Goal: Task Accomplishment & Management: Manage account settings

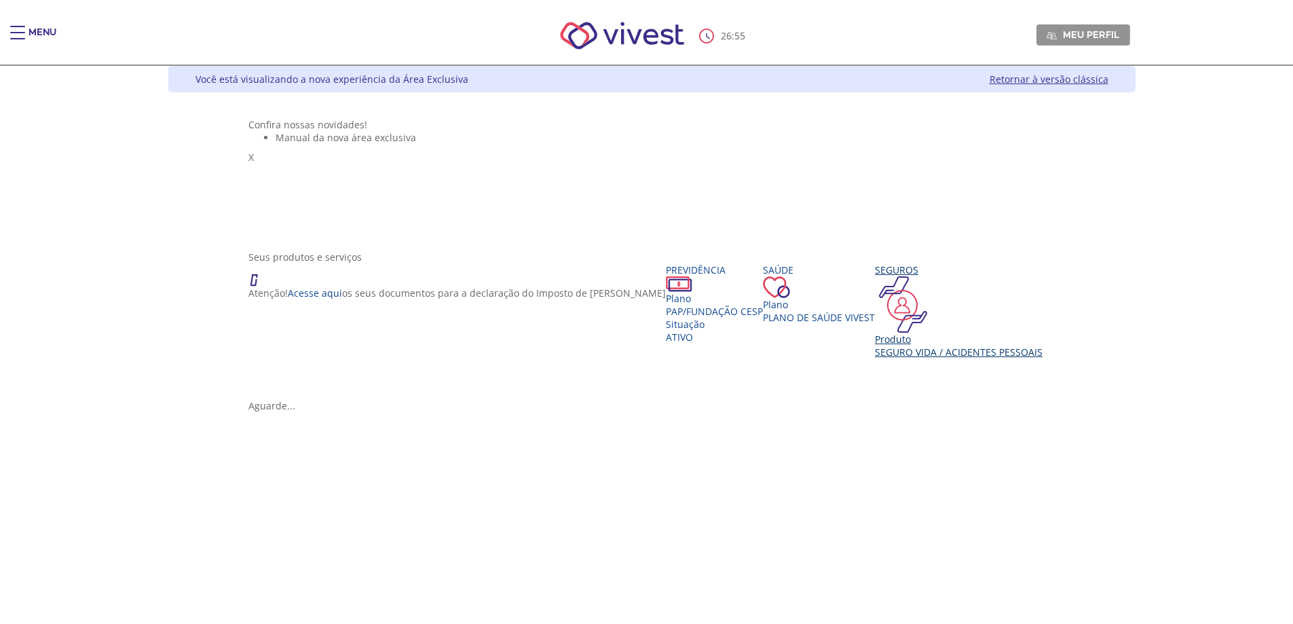
click at [875, 358] on div "Seguro Vida / Acidentes Pessoais" at bounding box center [959, 352] width 168 height 13
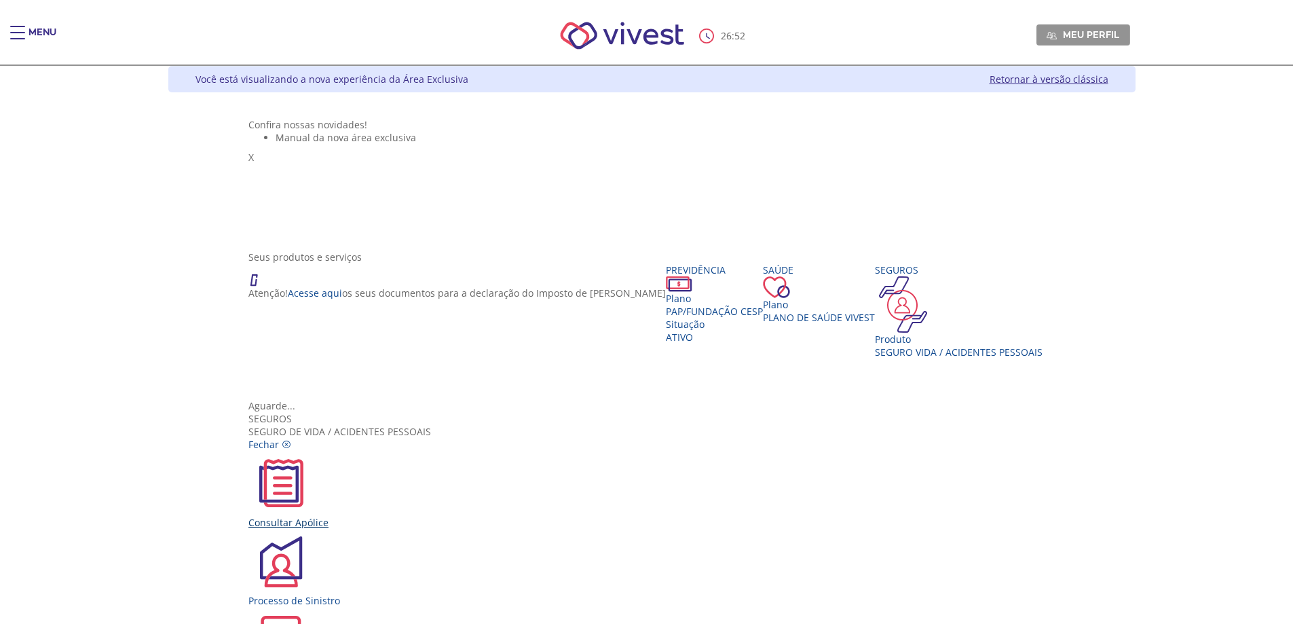
click at [435, 516] on div "Consultar Apólice" at bounding box center [651, 522] width 806 height 13
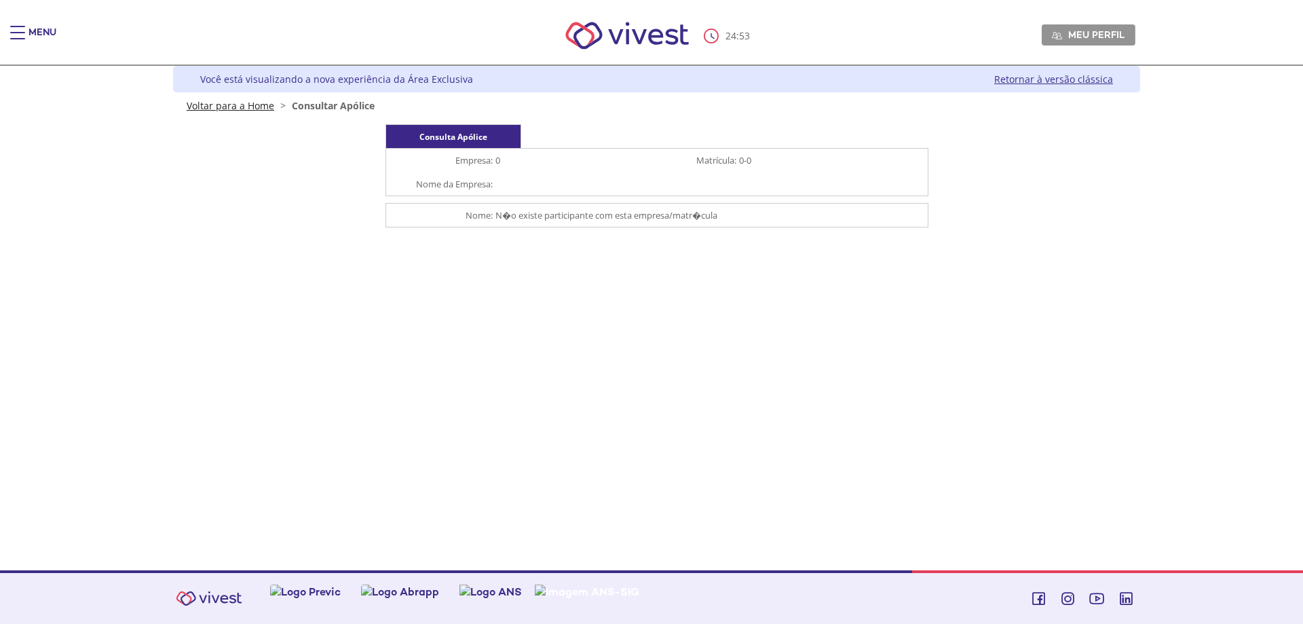
drag, startPoint x: 224, startPoint y: 111, endPoint x: 269, endPoint y: 132, distance: 50.1
click at [224, 111] on link "Voltar para a Home" at bounding box center [231, 105] width 88 height 13
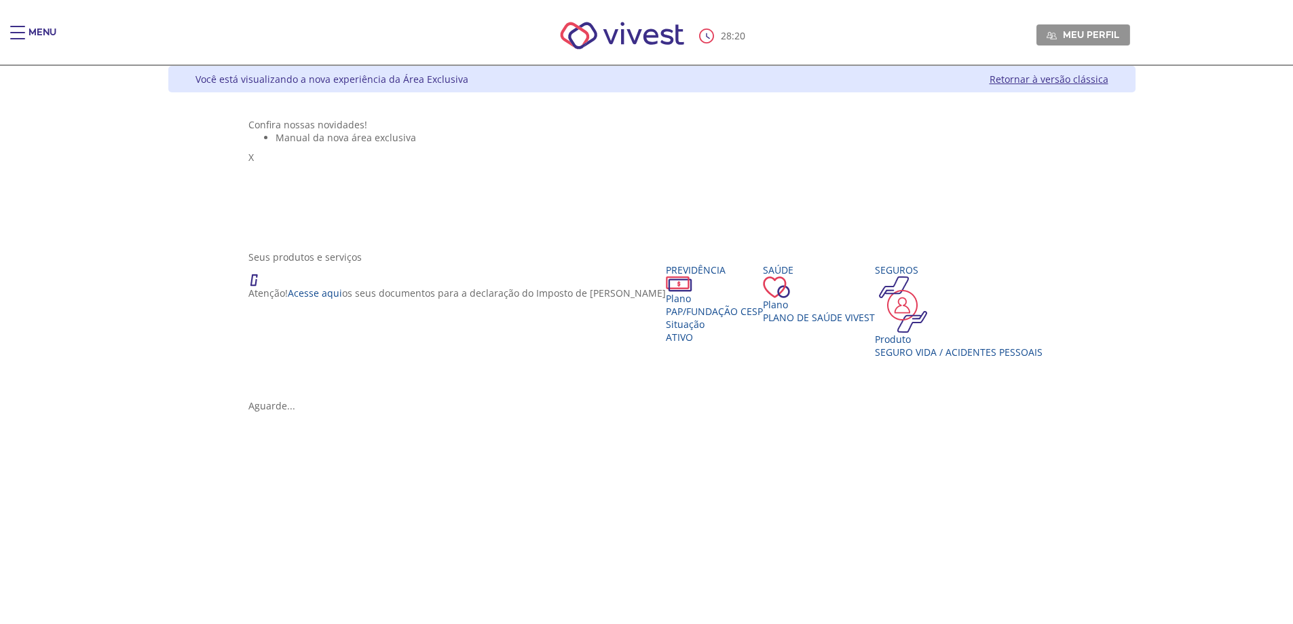
click at [1109, 83] on link "Retornar à versão clássica" at bounding box center [1049, 79] width 119 height 13
